Goal: Check status: Check status

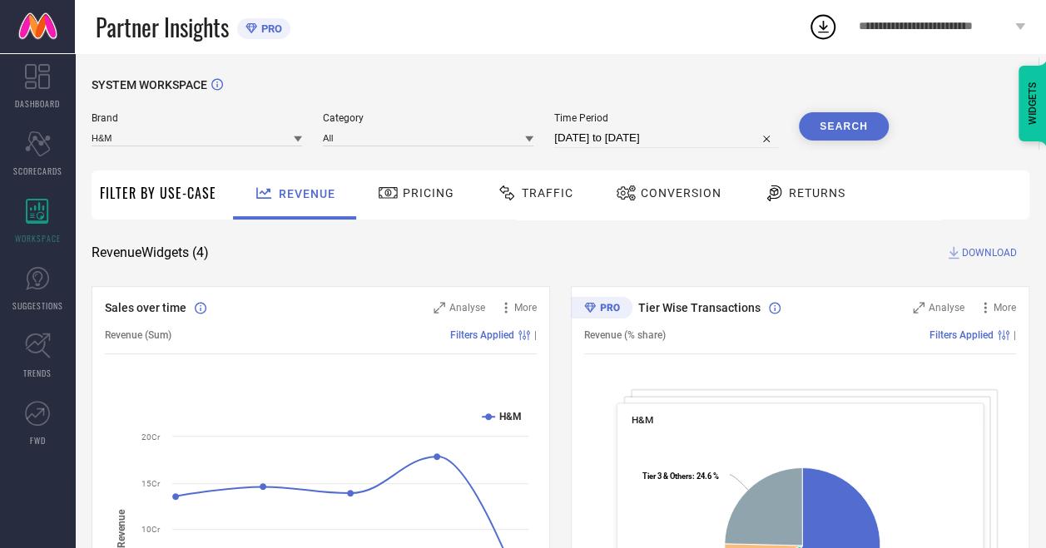
select select "7"
select select "2025"
select select "8"
select select "2025"
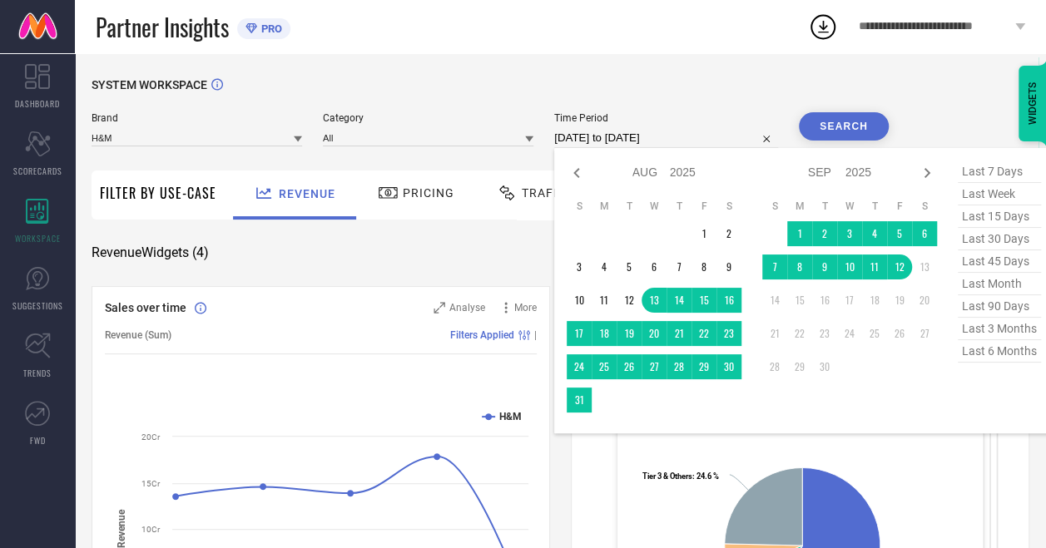
click at [636, 143] on input "[DATE] to [DATE]" at bounding box center [666, 138] width 224 height 20
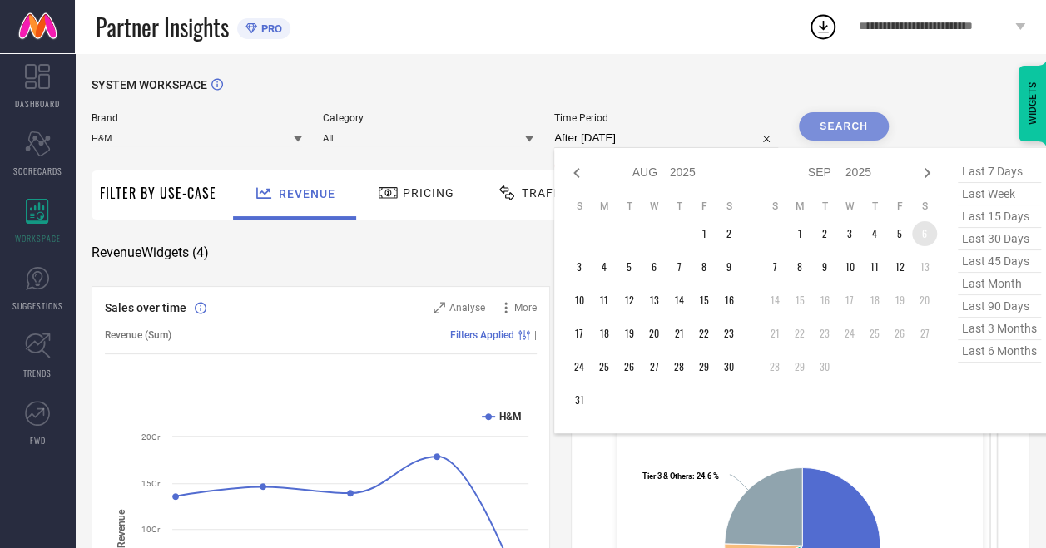
click at [935, 233] on td "6" at bounding box center [924, 233] width 25 height 25
type input "[DATE] to [DATE]"
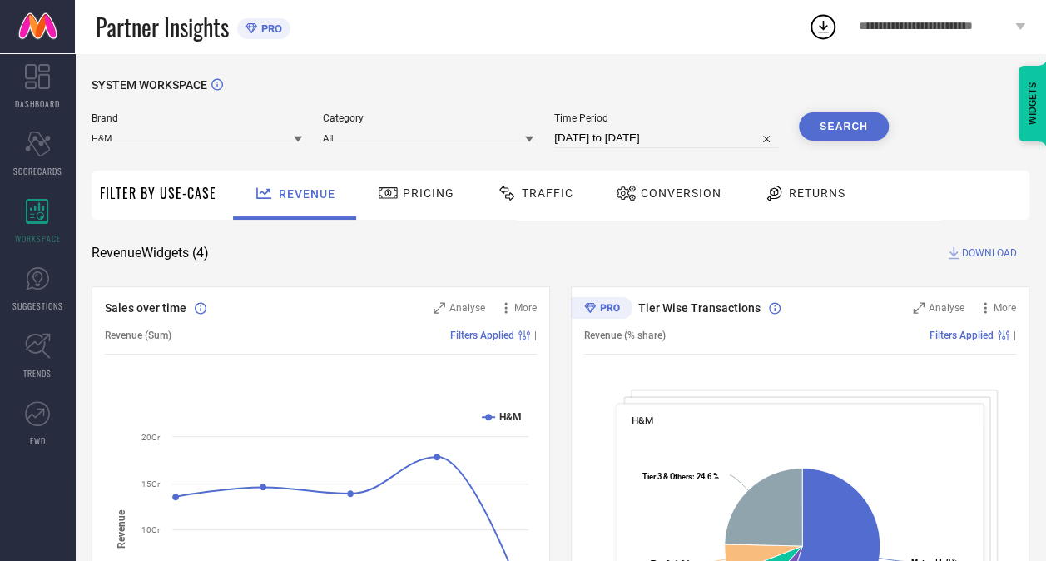
click at [836, 125] on button "Search" at bounding box center [844, 126] width 90 height 28
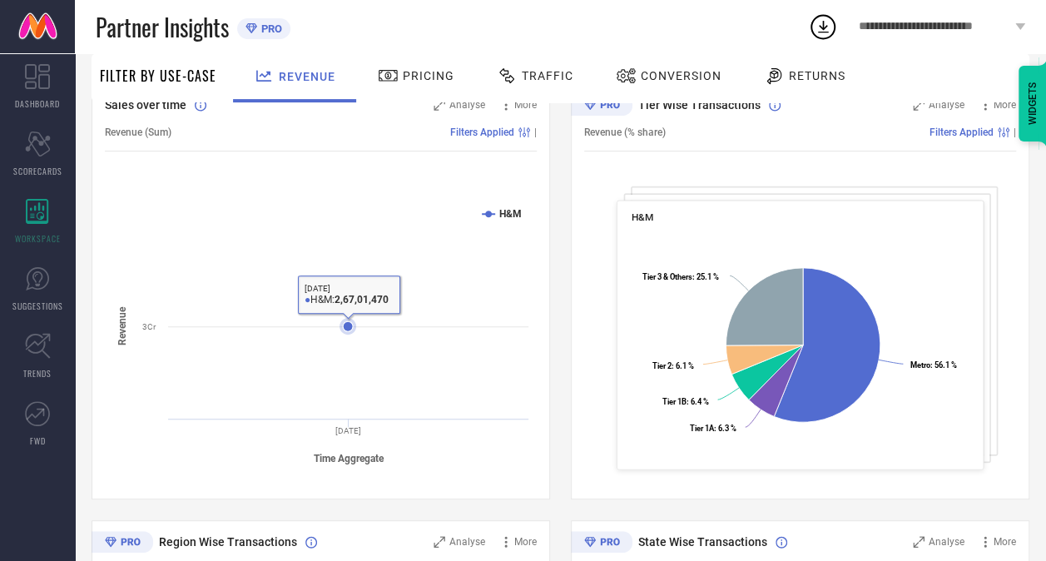
scroll to position [16, 0]
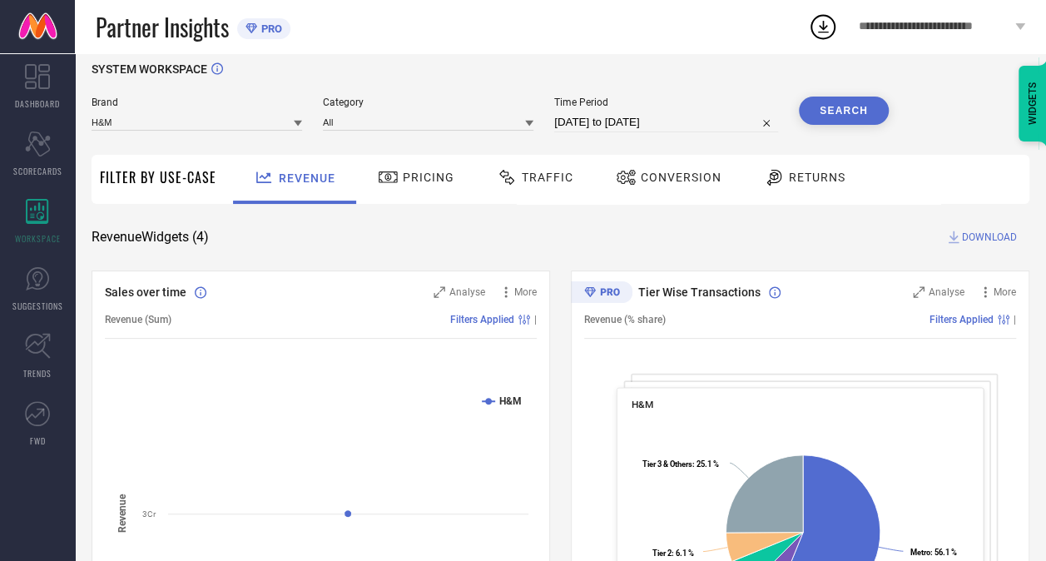
click at [544, 193] on div "Traffic" at bounding box center [535, 179] width 118 height 49
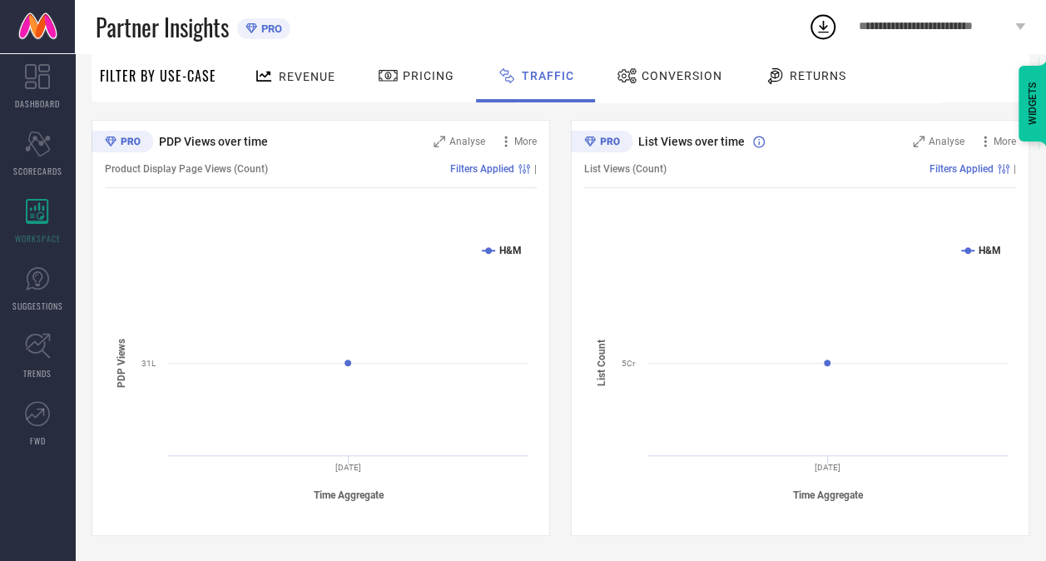
scroll to position [0, 0]
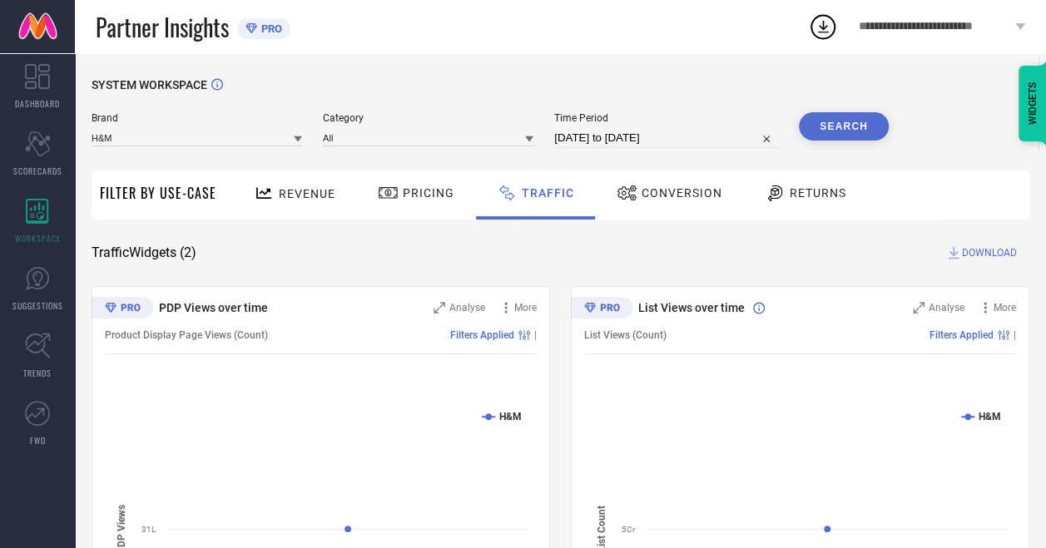
select select "8"
select select "2025"
select select "9"
select select "2025"
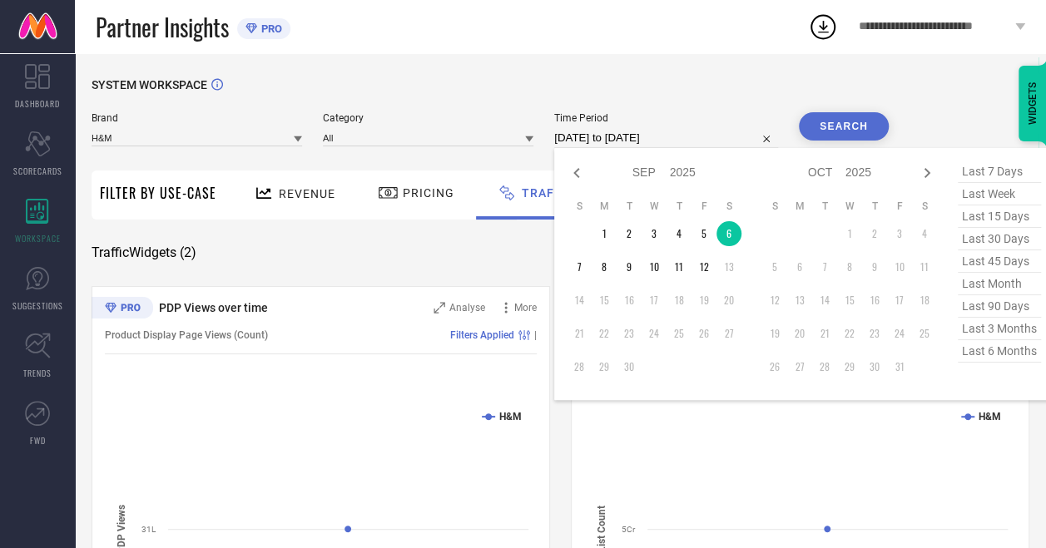
click at [601, 140] on input "[DATE] to [DATE]" at bounding box center [666, 138] width 224 height 20
click at [575, 266] on td "7" at bounding box center [578, 267] width 25 height 25
type input "[DATE] to [DATE]"
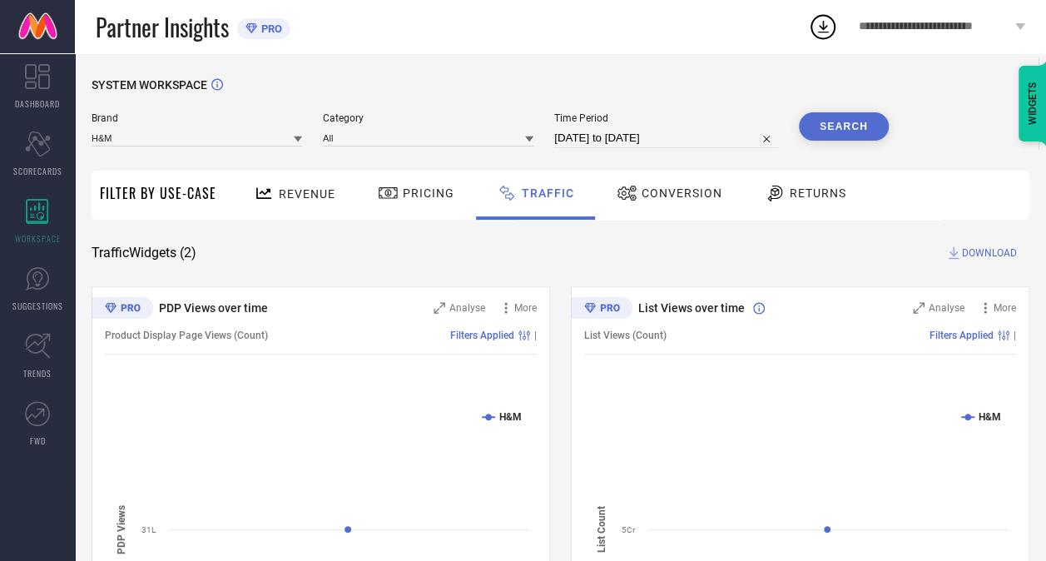
click at [835, 123] on button "Search" at bounding box center [844, 126] width 90 height 28
select select "8"
select select "2025"
select select "9"
select select "2025"
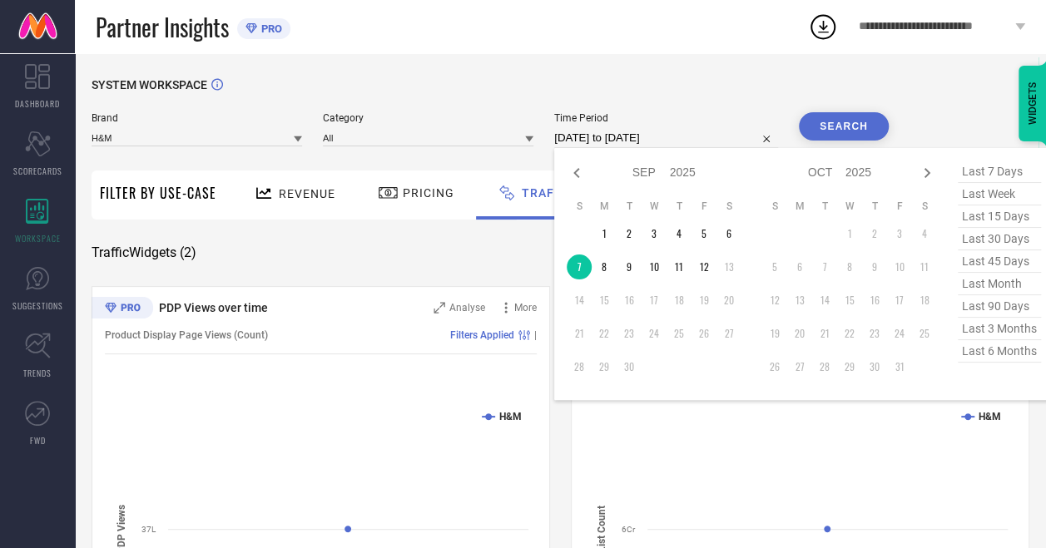
click at [604, 141] on input "[DATE] to [DATE]" at bounding box center [666, 138] width 224 height 20
click at [607, 270] on td "8" at bounding box center [603, 267] width 25 height 25
type input "[DATE] to [DATE]"
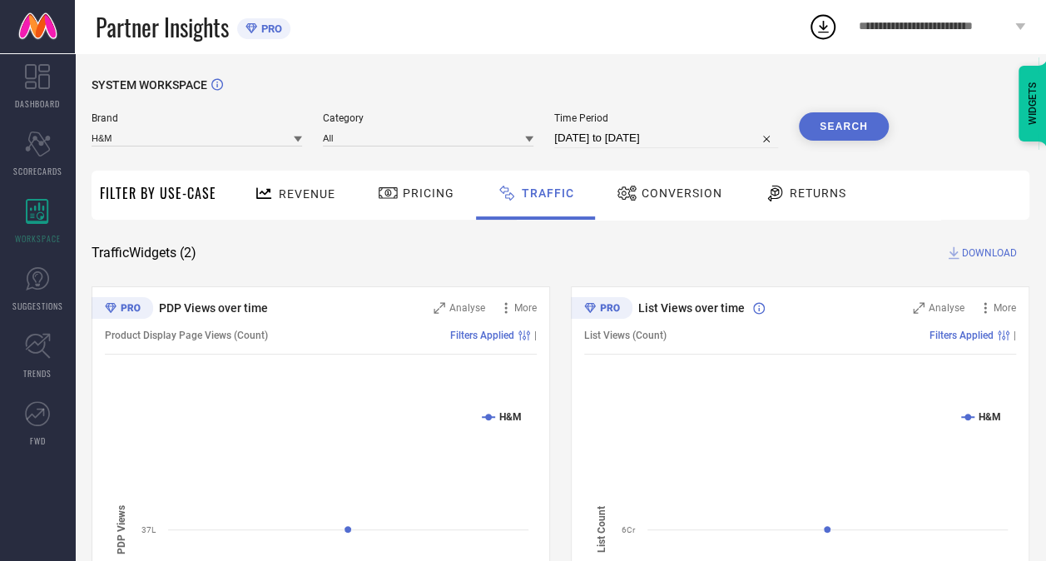
click at [853, 124] on button "Search" at bounding box center [844, 126] width 90 height 28
select select "8"
select select "2025"
select select "9"
select select "2025"
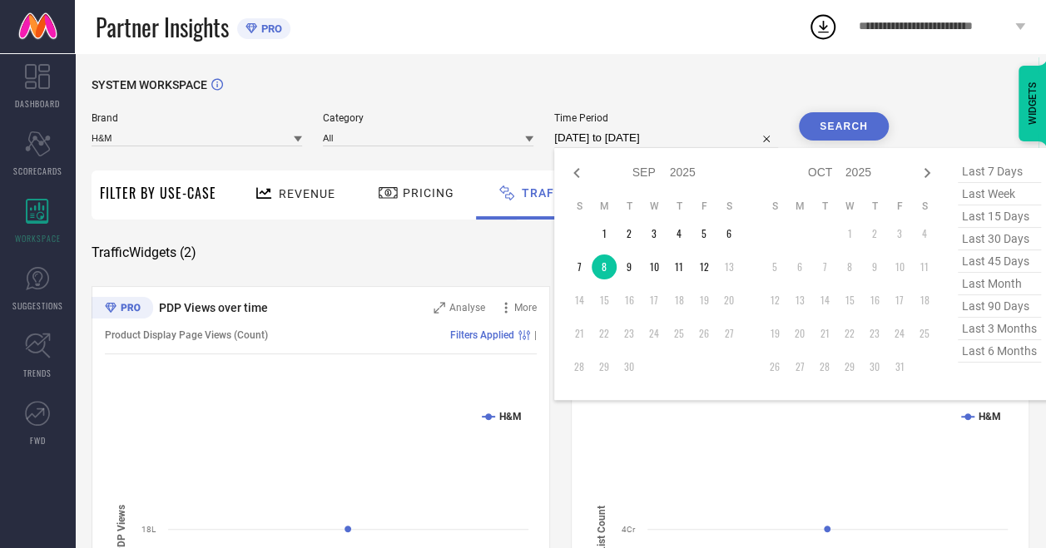
click at [706, 133] on input "[DATE] to [DATE]" at bounding box center [666, 138] width 224 height 20
click at [631, 276] on td "9" at bounding box center [628, 267] width 25 height 25
type input "[DATE] to [DATE]"
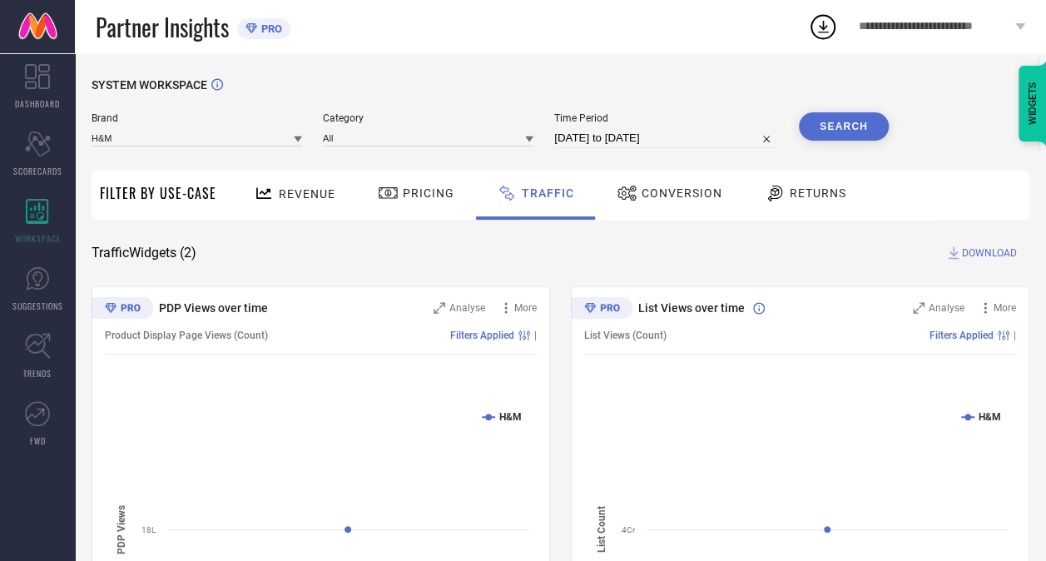
click at [847, 125] on button "Search" at bounding box center [844, 126] width 90 height 28
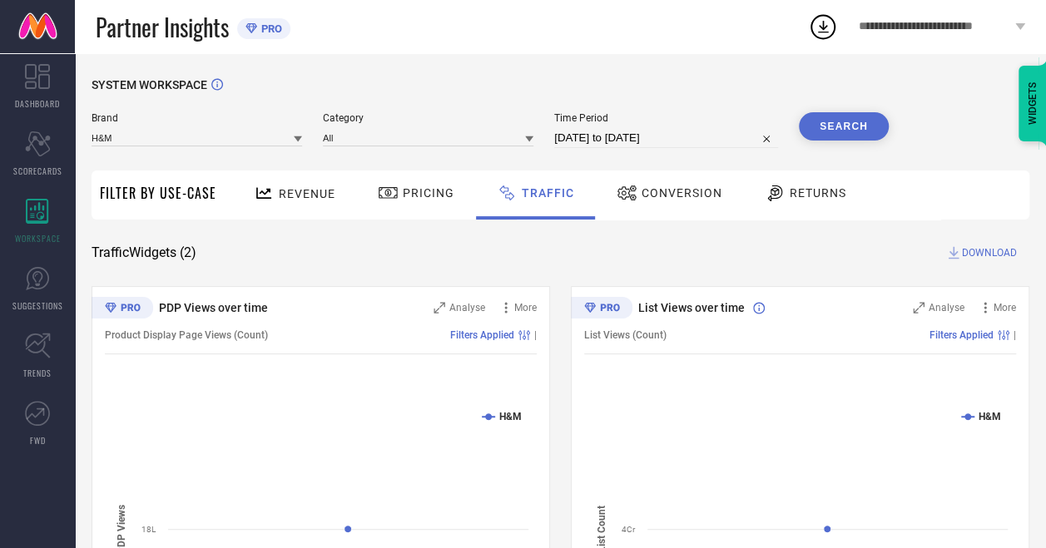
select select "8"
select select "2025"
select select "9"
select select "2025"
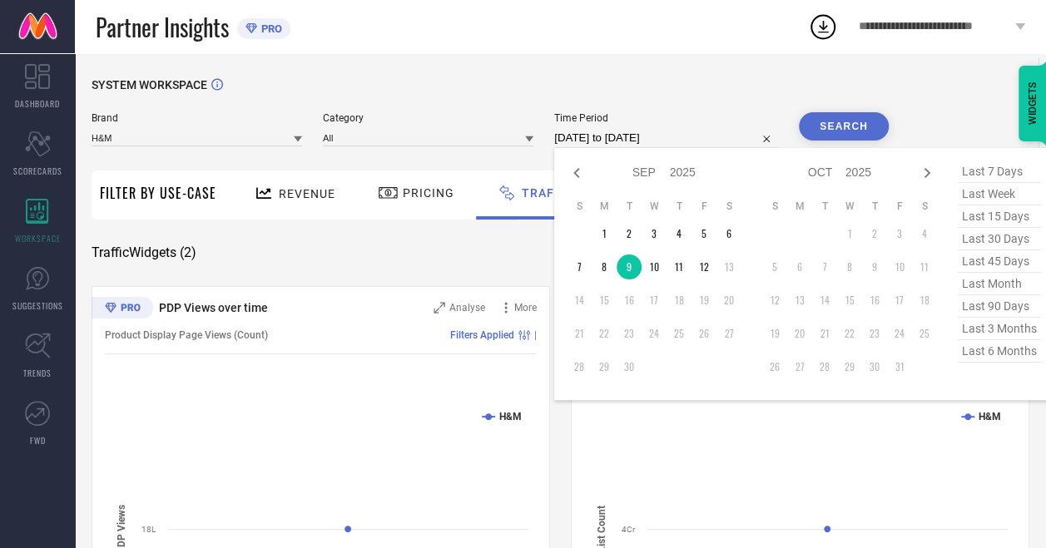
click at [663, 138] on input "[DATE] to [DATE]" at bounding box center [666, 138] width 224 height 20
click at [657, 275] on td "10" at bounding box center [653, 267] width 25 height 25
type input "[DATE] to [DATE]"
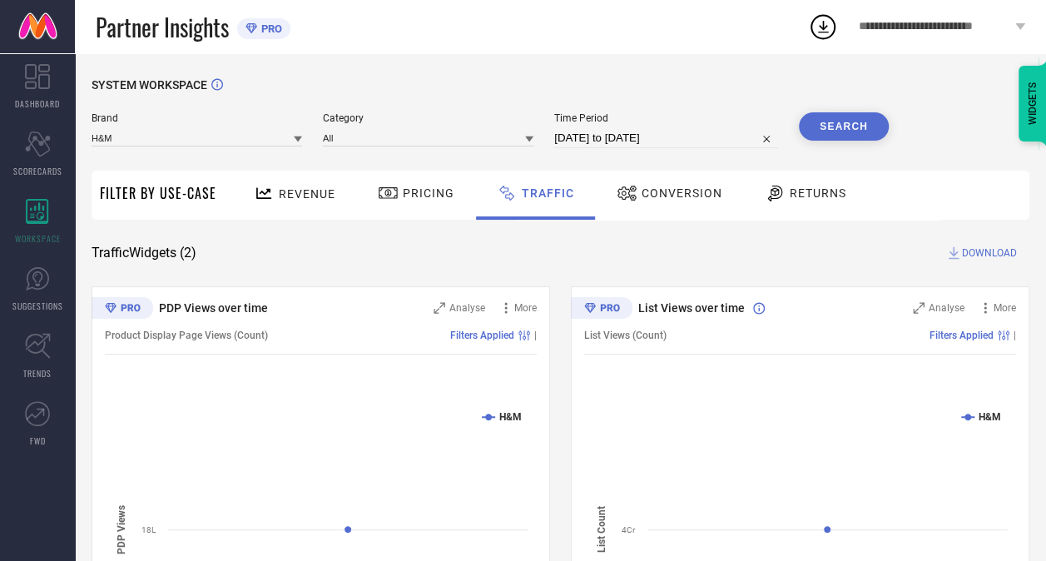
click at [830, 131] on button "Search" at bounding box center [844, 126] width 90 height 28
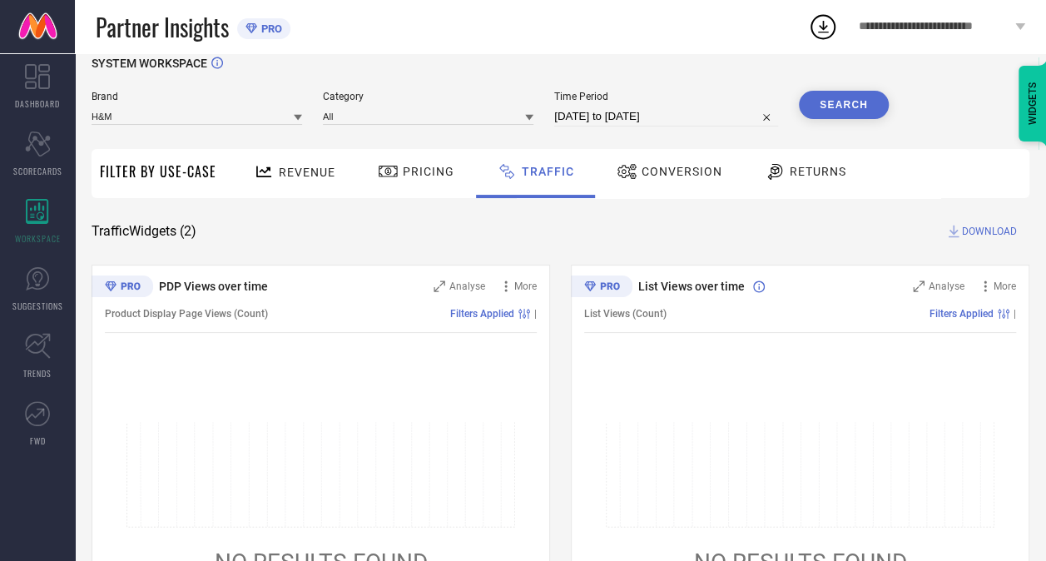
scroll to position [20, 0]
select select "8"
select select "2025"
select select "9"
select select "2025"
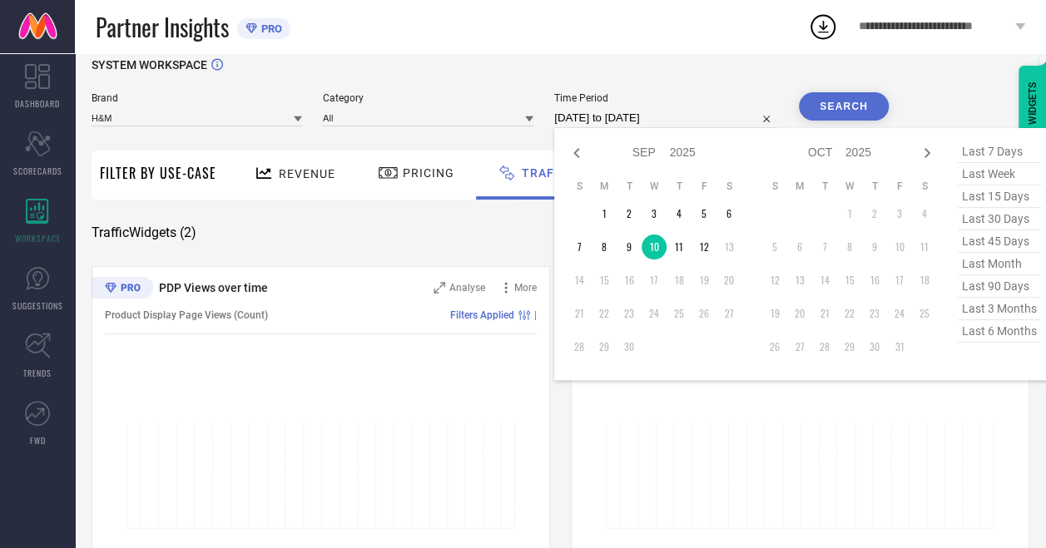
click at [665, 115] on input "[DATE] to [DATE]" at bounding box center [666, 118] width 224 height 20
click at [677, 241] on td "11" at bounding box center [678, 247] width 25 height 25
type input "[DATE] to [DATE]"
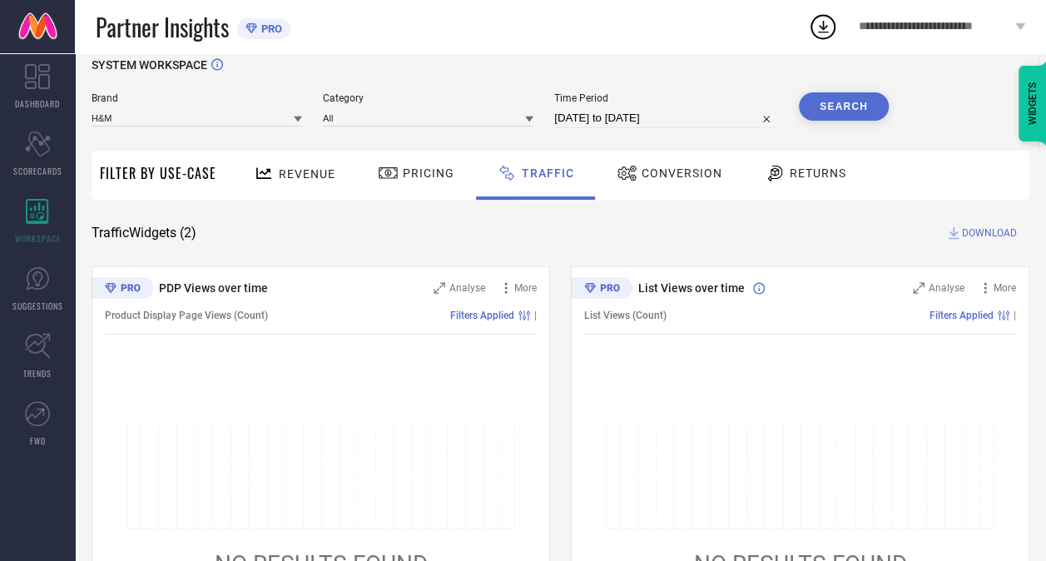
click at [833, 105] on button "Search" at bounding box center [844, 106] width 90 height 28
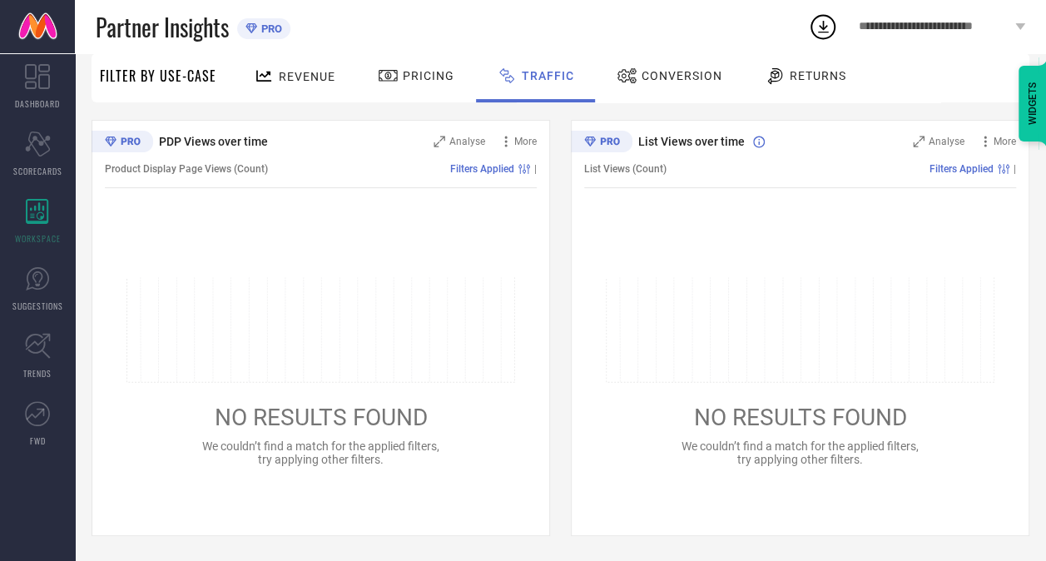
scroll to position [0, 0]
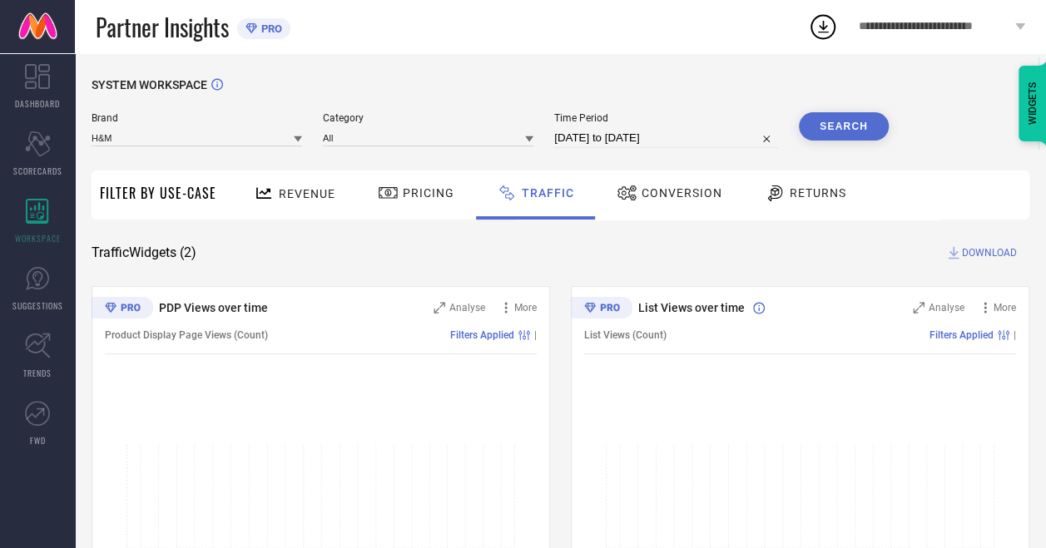
select select "8"
select select "2025"
select select "9"
select select "2025"
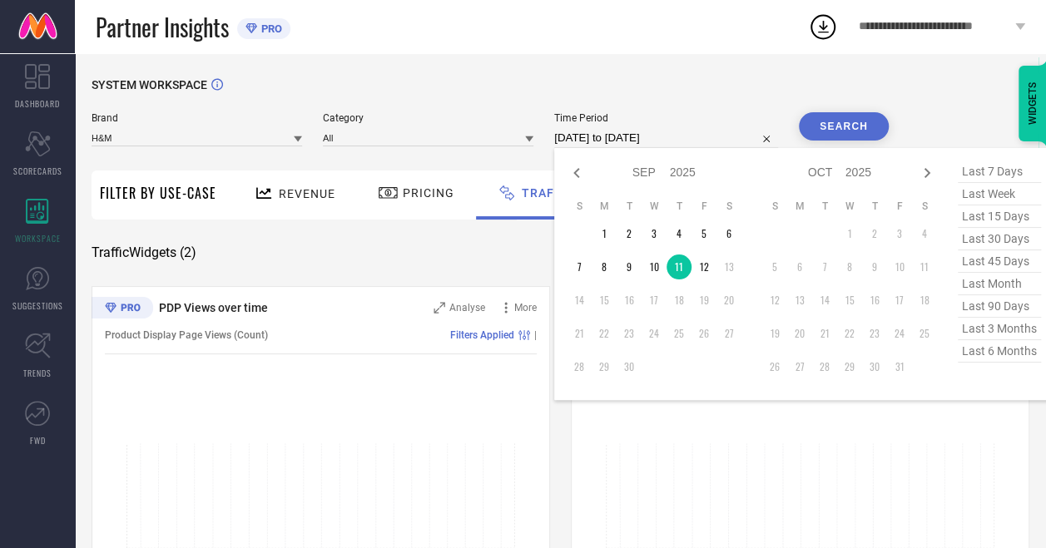
click at [642, 136] on input "[DATE] to [DATE]" at bounding box center [666, 138] width 224 height 20
click at [710, 269] on td "12" at bounding box center [703, 267] width 25 height 25
type input "[DATE] to [DATE]"
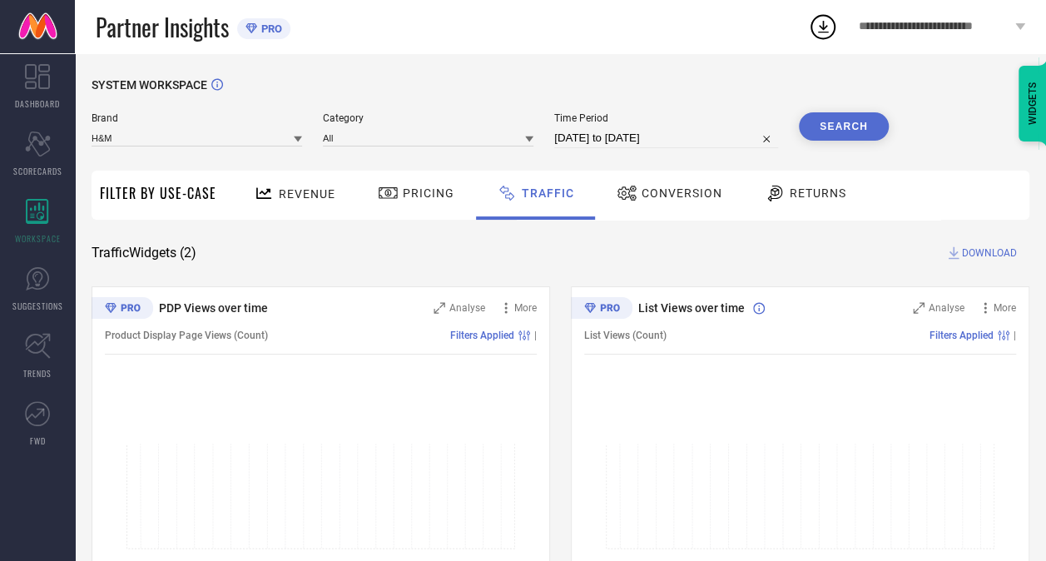
click at [853, 121] on button "Search" at bounding box center [844, 126] width 90 height 28
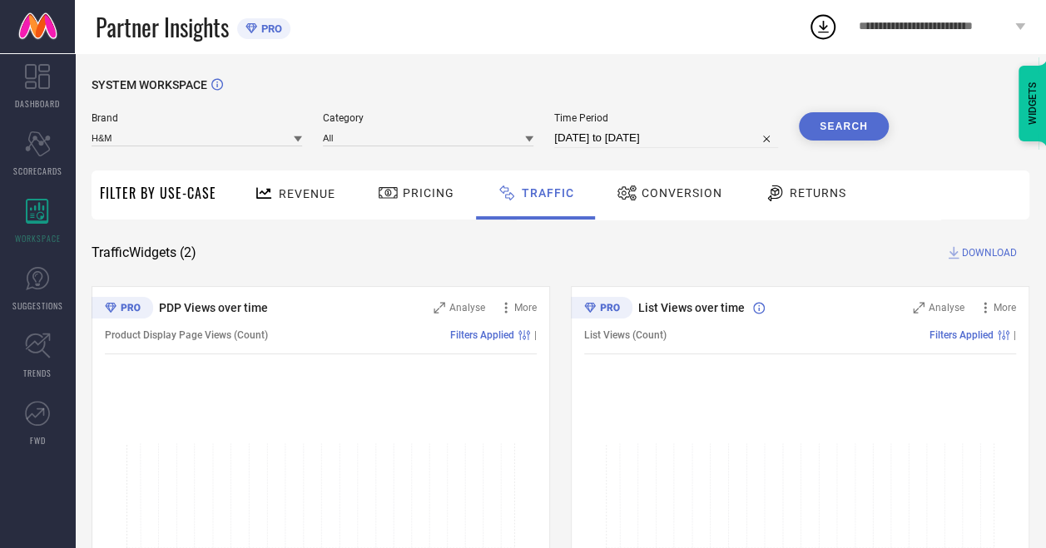
select select "8"
select select "2025"
select select "9"
select select "2025"
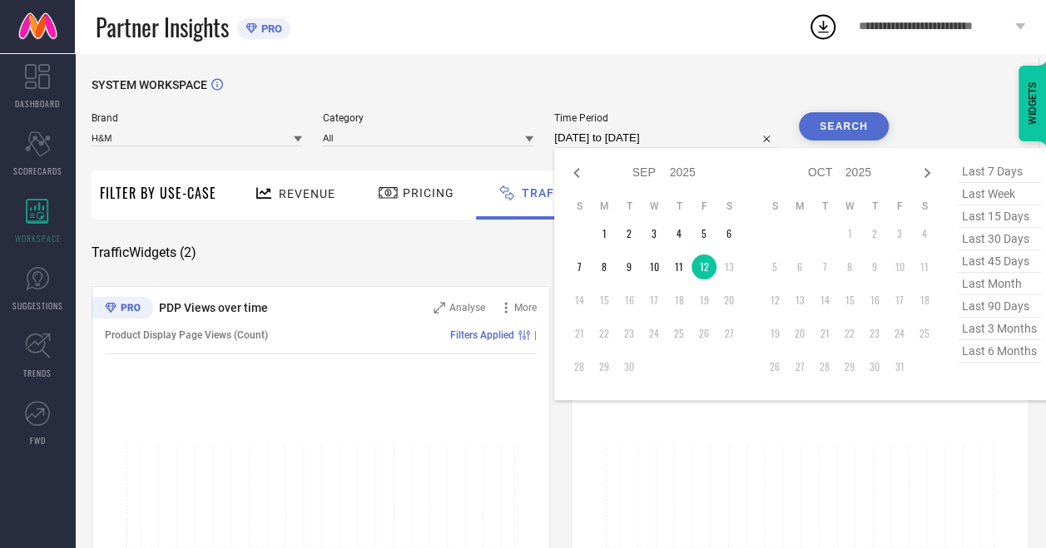
click at [611, 136] on input "[DATE] to [DATE]" at bounding box center [666, 138] width 224 height 20
